Goal: Check status

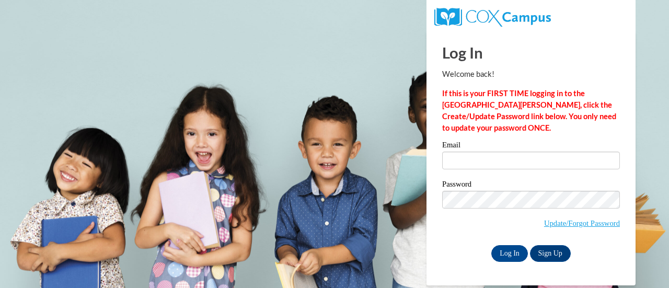
type input "[PERSON_NAME][EMAIL_ADDRESS][DOMAIN_NAME]"
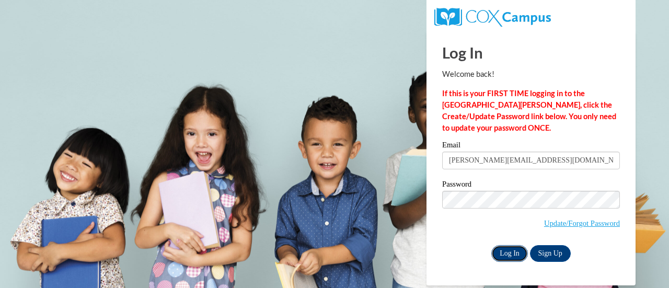
click at [506, 254] on input "Log In" at bounding box center [509, 253] width 37 height 17
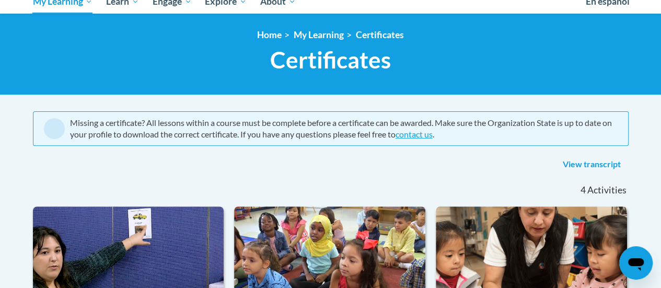
scroll to position [132, 0]
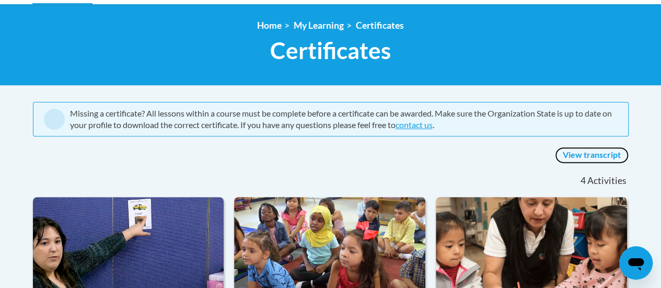
click at [585, 156] on link "View transcript" at bounding box center [592, 155] width 74 height 17
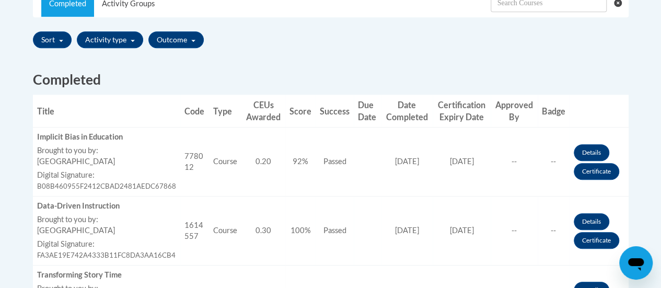
scroll to position [376, 0]
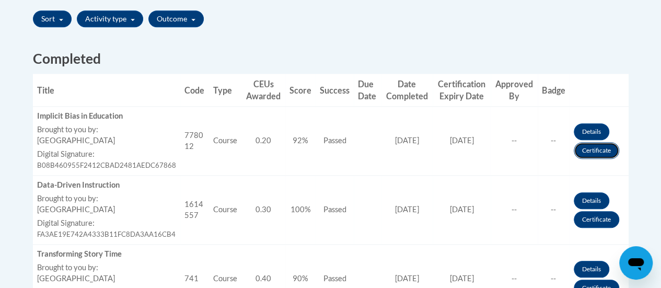
click at [601, 147] on link "Certificate" at bounding box center [596, 150] width 45 height 17
